Goal: Task Accomplishment & Management: Manage account settings

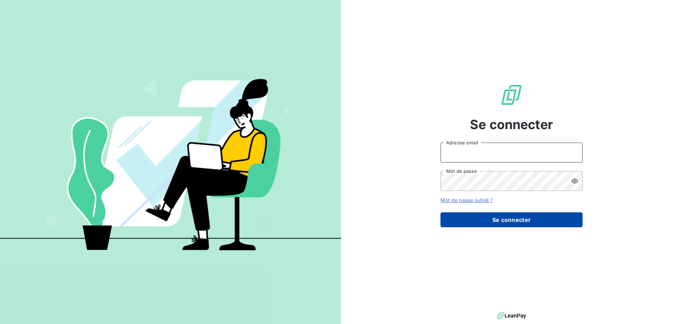
type input "[PERSON_NAME][EMAIL_ADDRESS][DOMAIN_NAME]"
click at [474, 218] on button "Se connecter" at bounding box center [512, 219] width 142 height 15
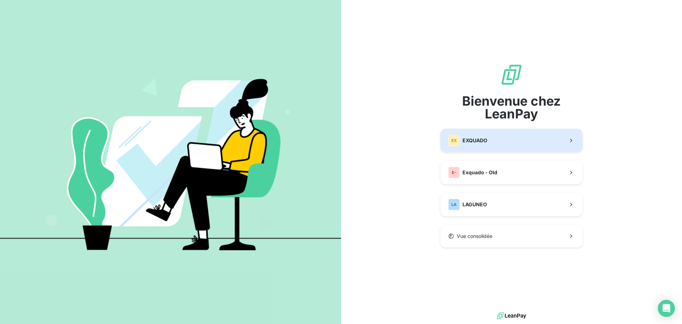
click at [483, 138] on span "EXQUADO" at bounding box center [475, 140] width 25 height 7
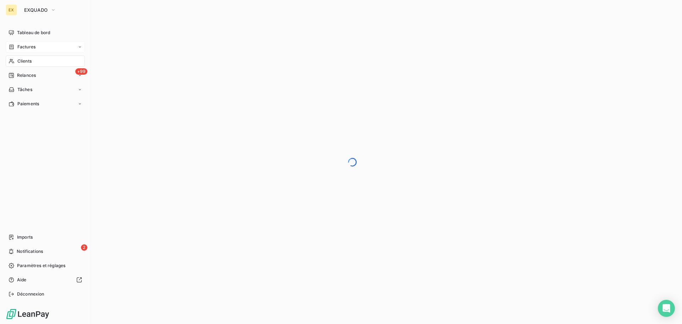
click at [34, 45] on span "Factures" at bounding box center [26, 47] width 18 height 6
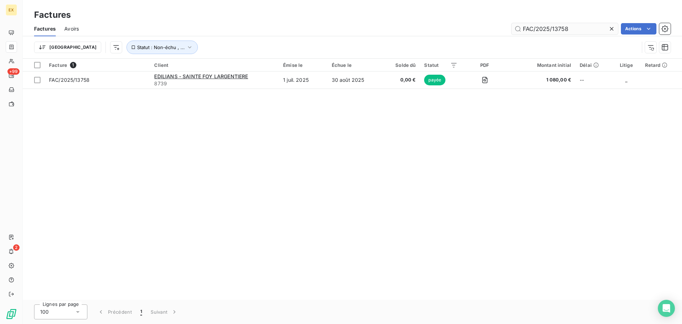
drag, startPoint x: 553, startPoint y: 28, endPoint x: 598, endPoint y: 28, distance: 44.4
click at [598, 28] on input "FAC/2025/13758" at bounding box center [565, 28] width 107 height 11
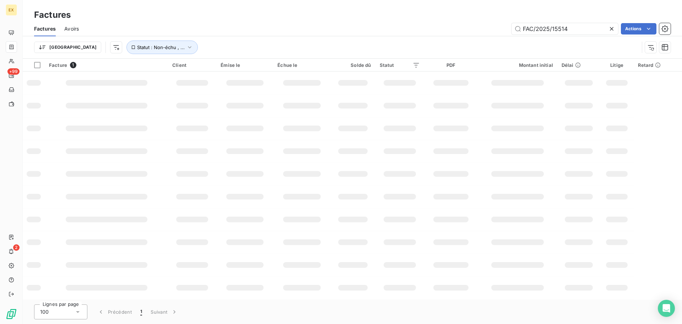
type input "FAC/2025/15514"
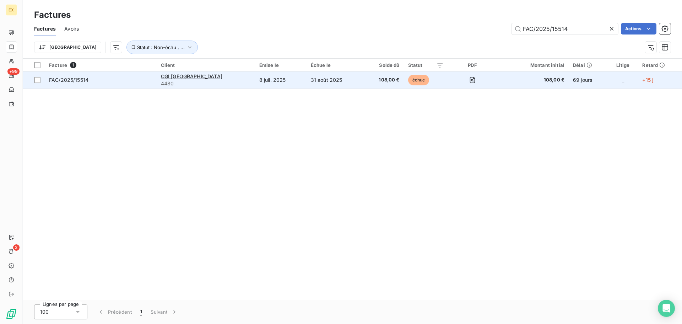
click at [128, 77] on span "FAC/2025/15514" at bounding box center [100, 79] width 103 height 7
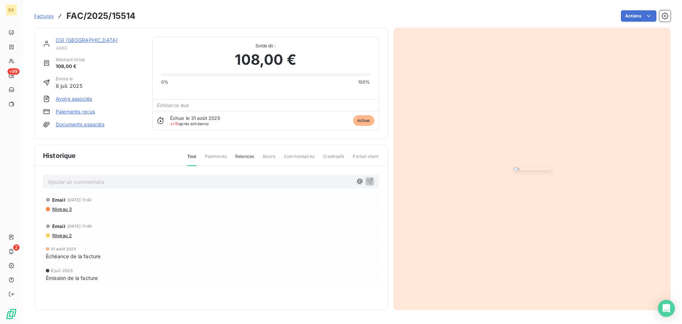
click at [67, 39] on link "CGI [GEOGRAPHIC_DATA]" at bounding box center [87, 40] width 62 height 6
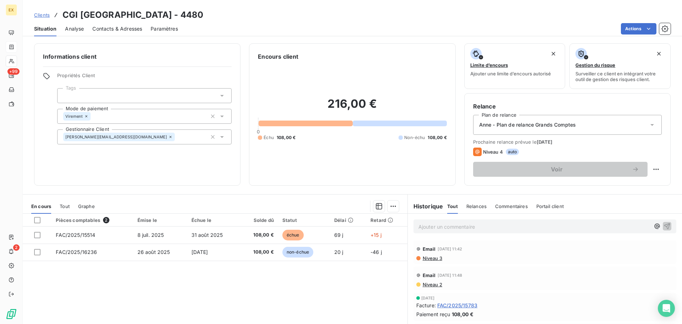
click at [124, 27] on span "Contacts & Adresses" at bounding box center [117, 28] width 50 height 7
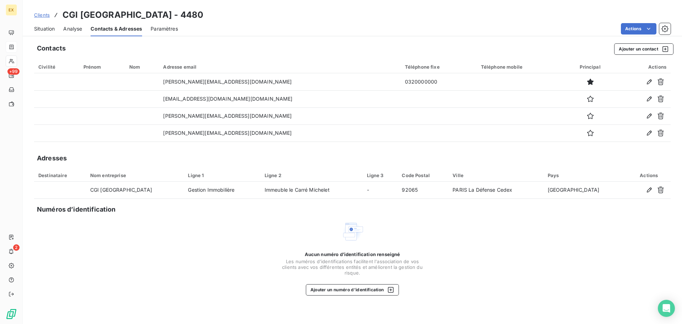
click at [659, 115] on icon "button" at bounding box center [660, 115] width 7 height 7
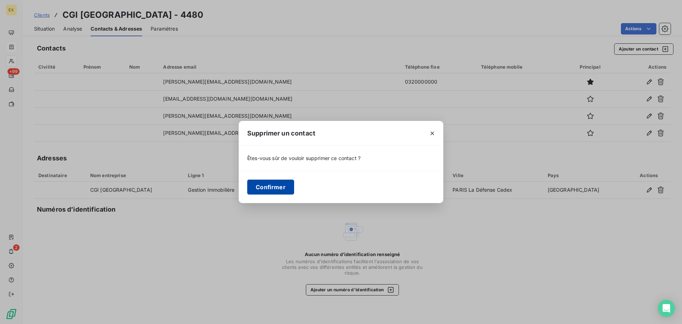
click at [280, 190] on button "Confirmer" at bounding box center [270, 186] width 47 height 15
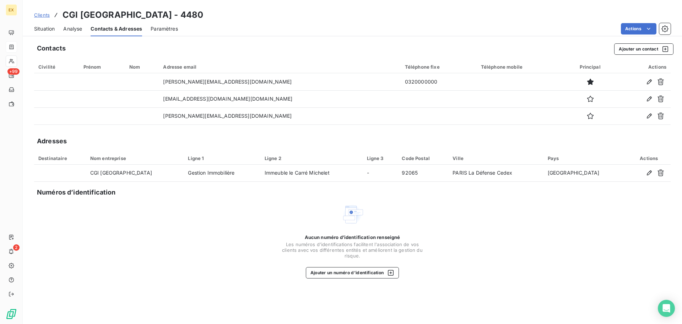
drag, startPoint x: 44, startPoint y: 12, endPoint x: 48, endPoint y: 13, distance: 4.0
click at [44, 12] on span "Clients" at bounding box center [42, 15] width 16 height 6
